Goal: Task Accomplishment & Management: Manage account settings

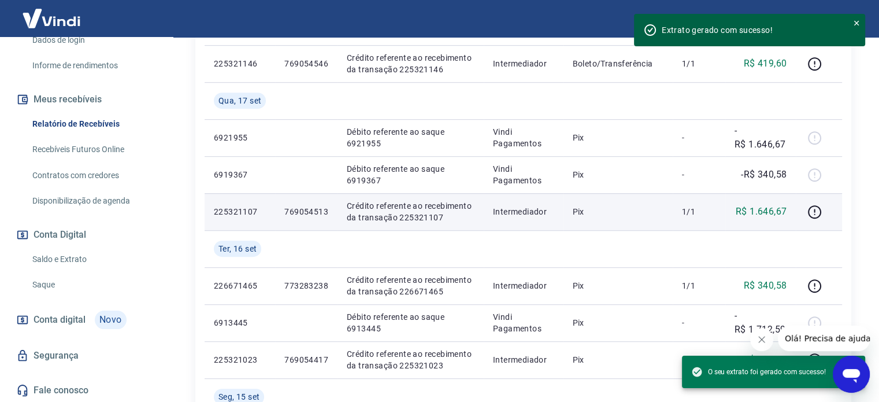
scroll to position [694, 0]
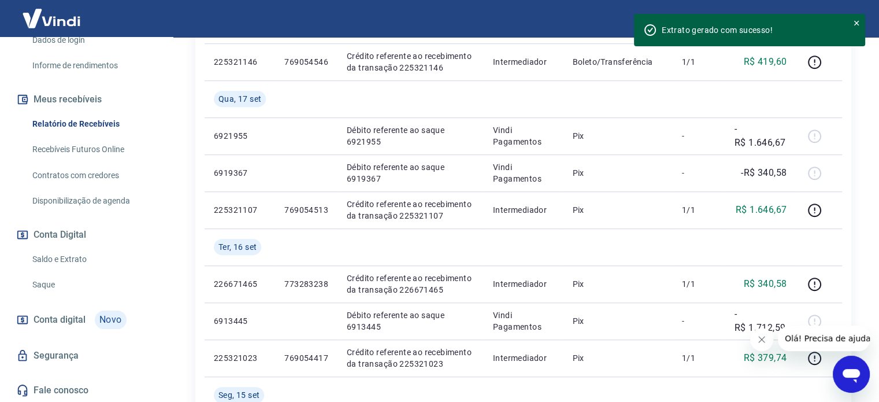
click at [764, 339] on icon "Fechar mensagem da empresa" at bounding box center [761, 339] width 9 height 9
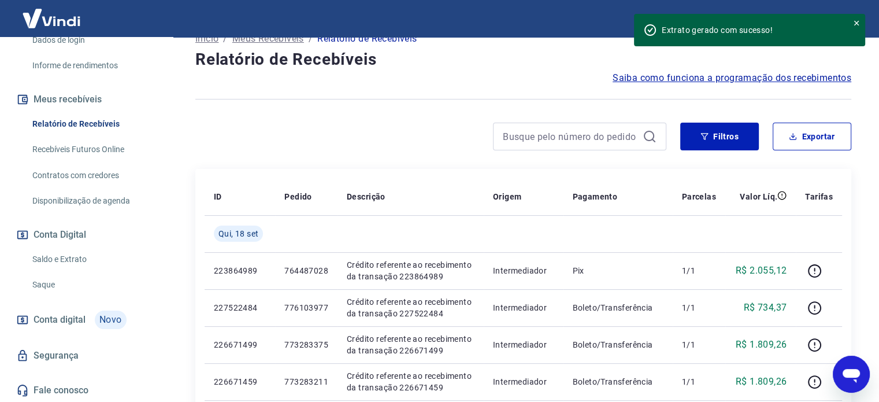
scroll to position [58, 0]
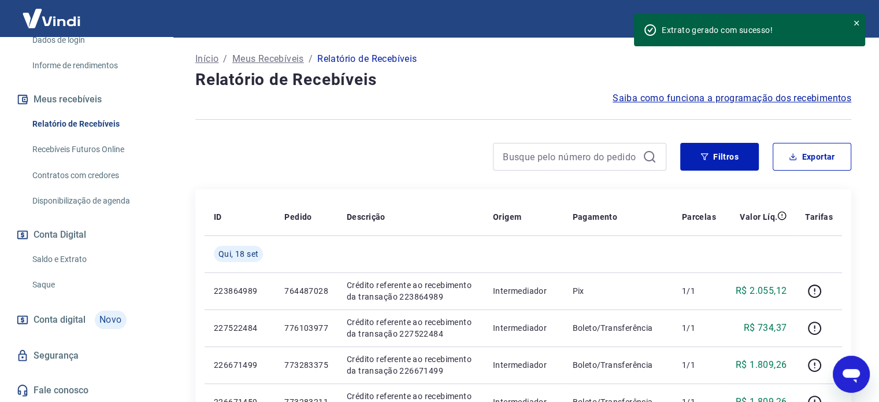
click at [76, 312] on span "Conta digital" at bounding box center [60, 320] width 52 height 16
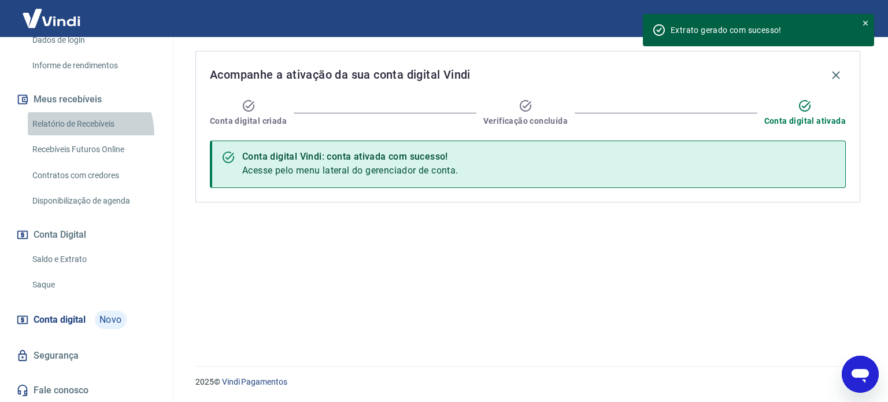
click at [75, 134] on link "Relatório de Recebíveis" at bounding box center [93, 124] width 131 height 24
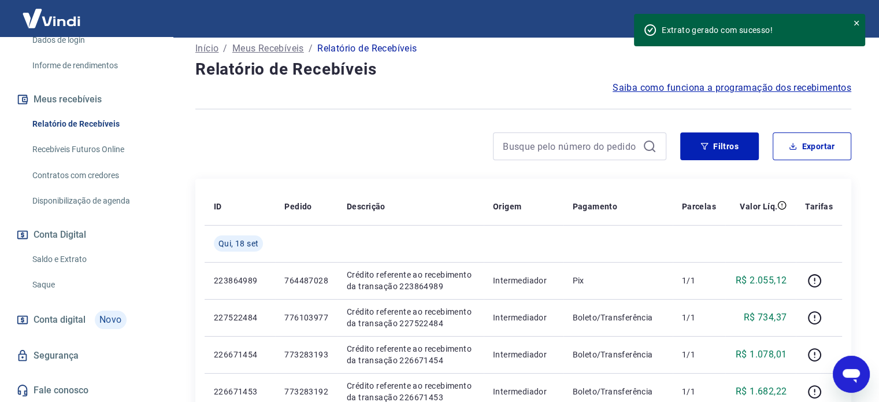
scroll to position [58, 0]
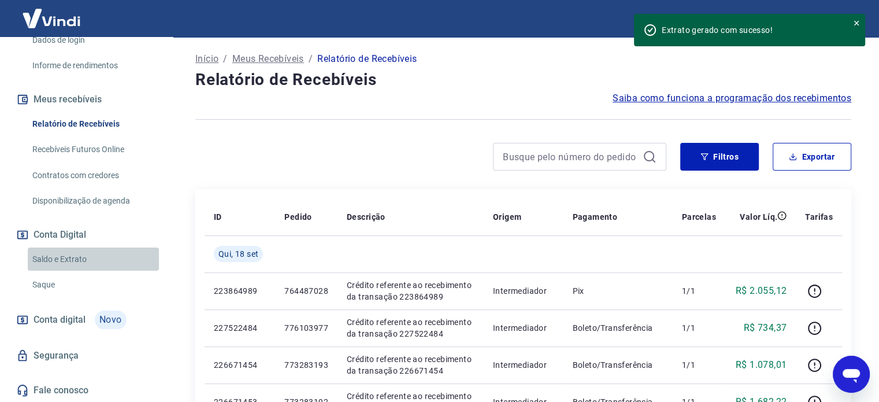
click at [113, 249] on link "Saldo e Extrato" at bounding box center [93, 259] width 131 height 24
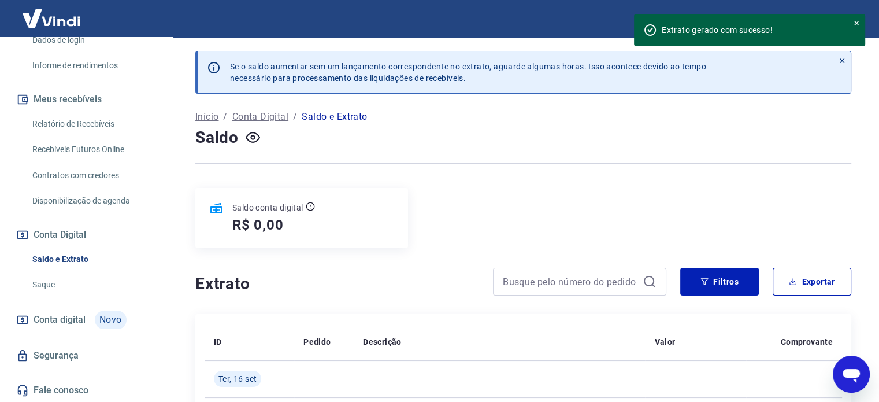
click at [278, 205] on p "Saldo conta digital" at bounding box center [267, 208] width 71 height 12
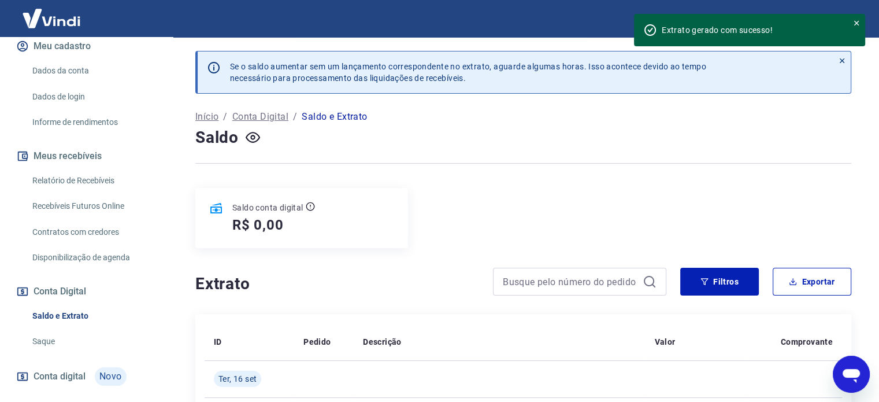
scroll to position [157, 0]
click at [95, 180] on link "Relatório de Recebíveis" at bounding box center [93, 182] width 131 height 24
